Goal: Information Seeking & Learning: Find specific fact

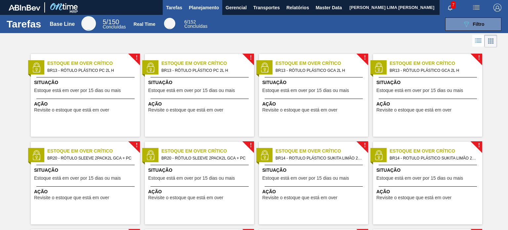
click at [204, 8] on span "Planejamento" at bounding box center [204, 8] width 30 height 8
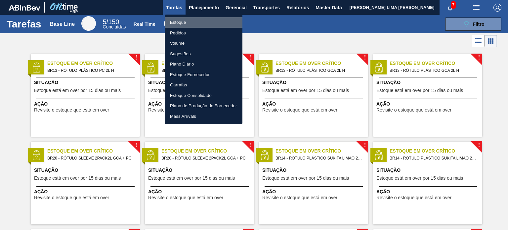
click at [196, 19] on li "Estoque" at bounding box center [204, 22] width 78 height 11
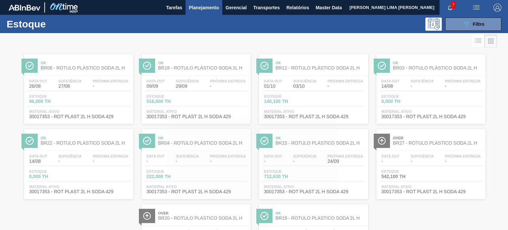
click at [455, 37] on div at bounding box center [248, 41] width 497 height 16
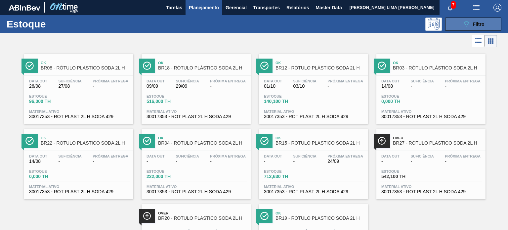
click at [456, 30] on button "089F7B8B-B2A5-4AFE-B5C0-19BA573D28AC Filtro" at bounding box center [473, 24] width 56 height 13
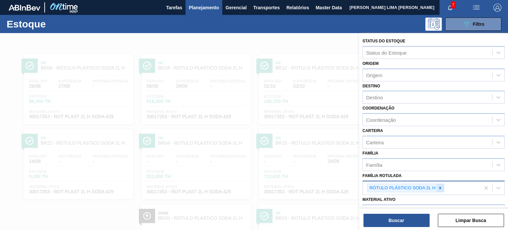
click at [440, 188] on icon at bounding box center [440, 188] width 5 height 5
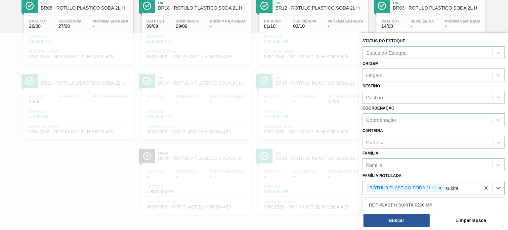
click at [441, 188] on icon at bounding box center [440, 188] width 5 height 5
type Rotulada "sukita limão 2"
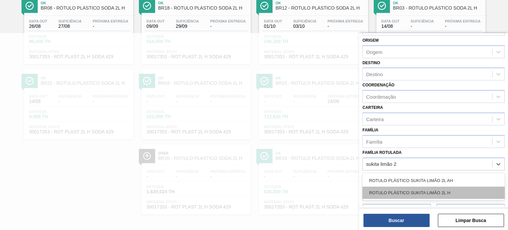
scroll to position [33, 0]
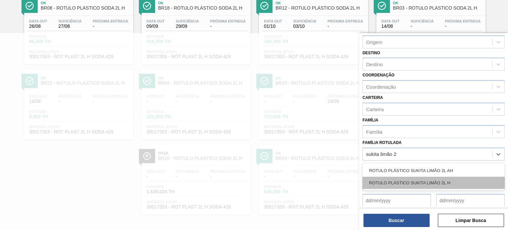
click at [435, 180] on div "ROTULO PLÁSTICO SUKITA LIMÃO 2L H" at bounding box center [433, 183] width 142 height 12
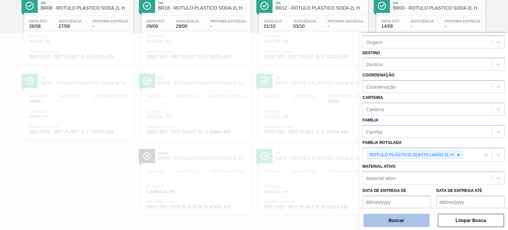
click at [417, 219] on button "Buscar" at bounding box center [396, 220] width 66 height 13
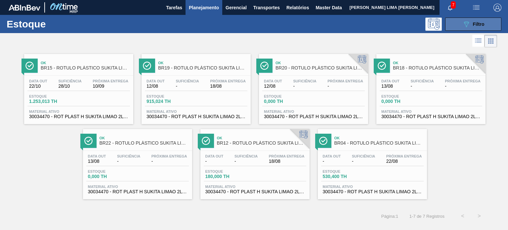
click at [457, 25] on button "089F7B8B-B2A5-4AFE-B5C0-19BA573D28AC Filtro" at bounding box center [473, 24] width 56 height 13
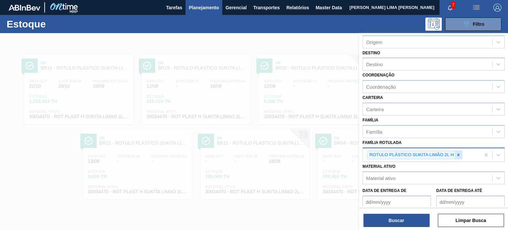
click at [457, 152] on icon at bounding box center [458, 154] width 5 height 5
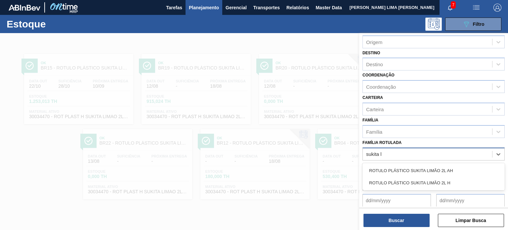
type Rotulada "sukita li"
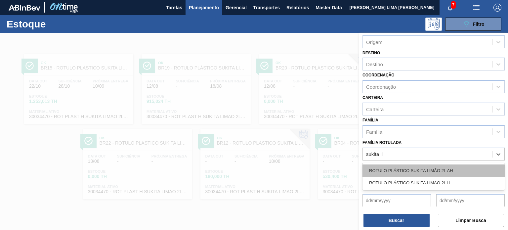
click at [447, 169] on div "ROTULO PLÁSTICO SUKITA LIMÃO 2L AH" at bounding box center [433, 170] width 142 height 12
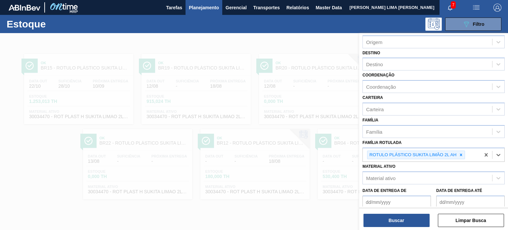
click at [410, 229] on div "Status do Estoque Status do Estoque Origem Origem Destino Destino Coordenação C…" at bounding box center [433, 132] width 149 height 198
click at [409, 226] on button "Buscar" at bounding box center [396, 220] width 66 height 13
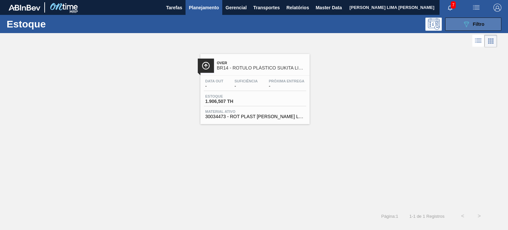
click at [478, 27] on div "089F7B8B-B2A5-4AFE-B5C0-19BA573D28AC Filtro" at bounding box center [473, 24] width 22 height 8
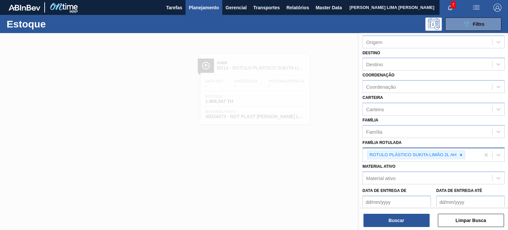
click at [462, 154] on icon at bounding box center [461, 154] width 2 height 2
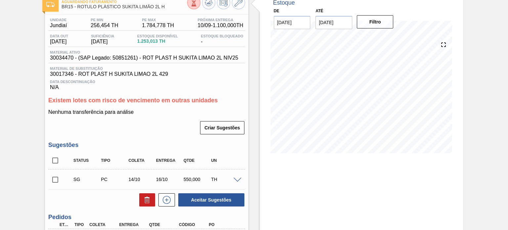
scroll to position [99, 0]
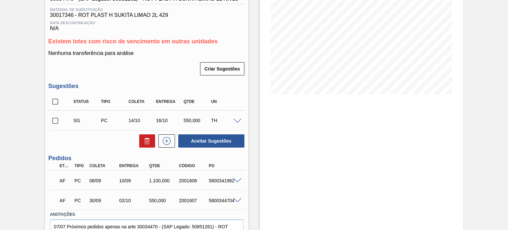
click at [235, 121] on span at bounding box center [237, 121] width 8 height 5
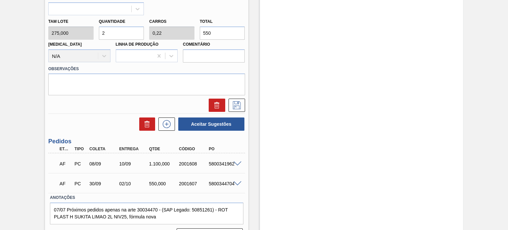
scroll to position [380, 0]
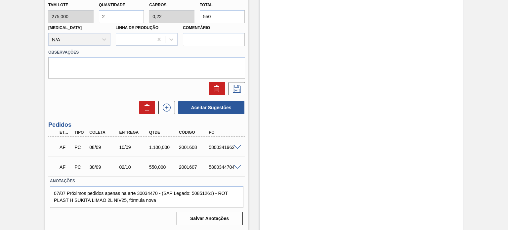
click at [238, 145] on span at bounding box center [237, 147] width 8 height 5
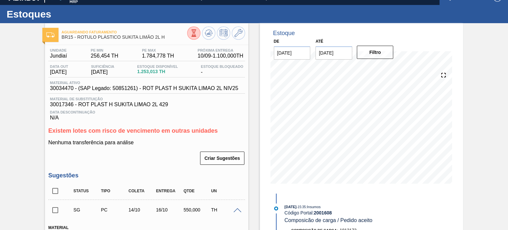
scroll to position [0, 0]
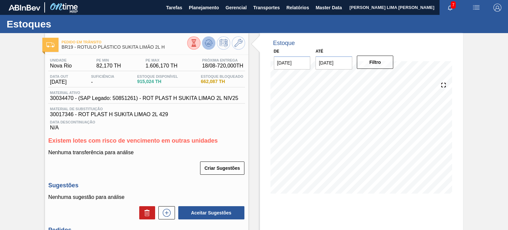
click at [209, 43] on icon at bounding box center [208, 42] width 4 height 3
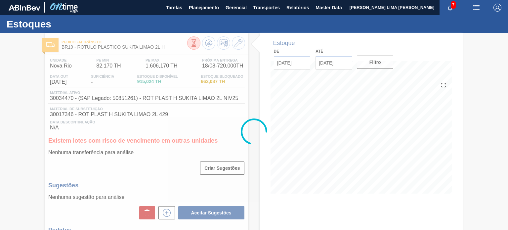
click at [258, 86] on div at bounding box center [254, 131] width 508 height 197
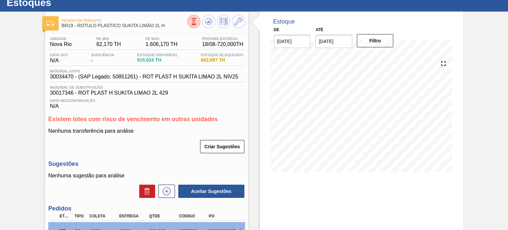
scroll to position [33, 0]
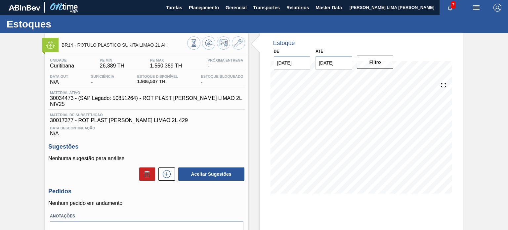
click at [212, 50] on div at bounding box center [216, 43] width 58 height 15
click at [211, 48] on button at bounding box center [208, 42] width 13 height 13
click at [143, 83] on span "1.906,507 TH" at bounding box center [157, 81] width 41 height 5
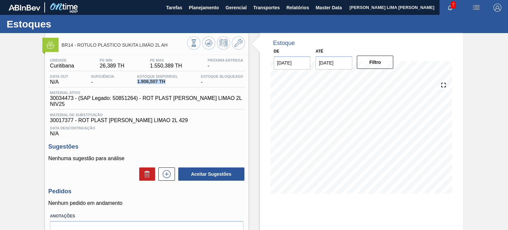
click at [143, 83] on span "1.906,507 TH" at bounding box center [157, 81] width 41 height 5
click at [151, 85] on div "Estoque Disponível 1.906,507 TH" at bounding box center [158, 79] width 44 height 11
click at [149, 83] on span "1.906,507 TH" at bounding box center [157, 81] width 41 height 5
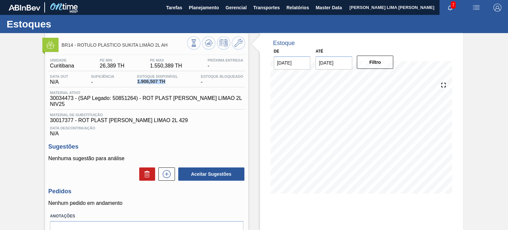
click at [149, 84] on span "1.906,507 TH" at bounding box center [157, 81] width 41 height 5
click at [191, 45] on icon at bounding box center [193, 42] width 7 height 7
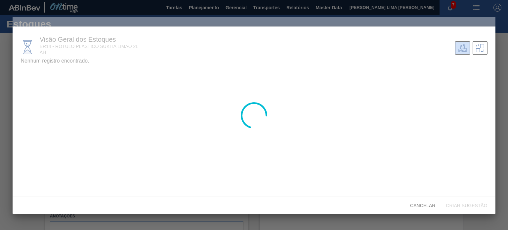
click at [33, 75] on div at bounding box center [254, 115] width 482 height 197
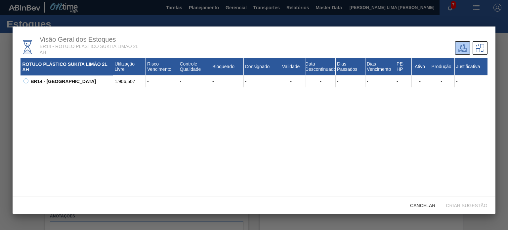
click at [28, 78] on div "BR14 - [GEOGRAPHIC_DATA] 1.906,507 - - - - - - - - - - - - 30017377 - ROT PLAST…" at bounding box center [254, 81] width 467 height 12
click at [26, 81] on g at bounding box center [25, 80] width 5 height 5
click at [47, 92] on div "30017377 - ROT PLAST [PERSON_NAME] LIMAO 2L 429" at bounding box center [75, 93] width 76 height 12
copy div "30017377"
